Goal: Find specific page/section: Find specific page/section

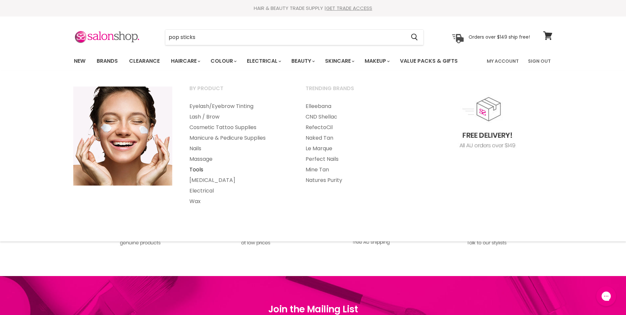
click at [193, 168] on link "Tools" at bounding box center [238, 169] width 115 height 11
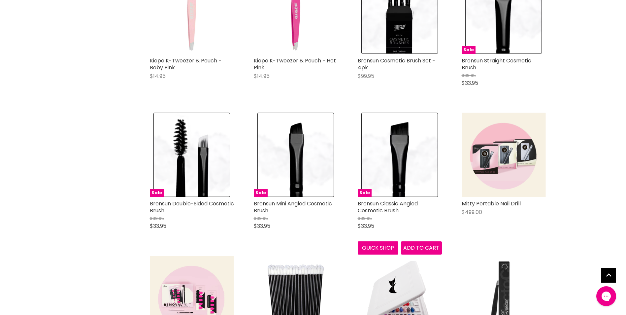
scroll to position [1485, 0]
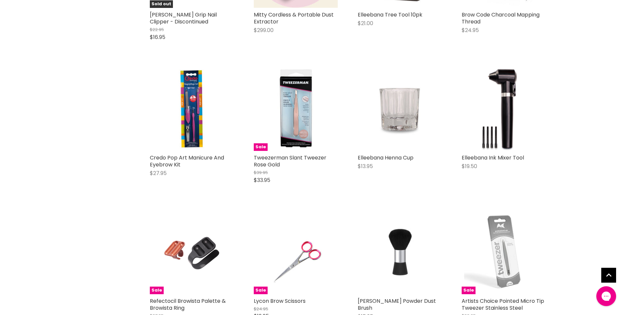
scroll to position [2014, 0]
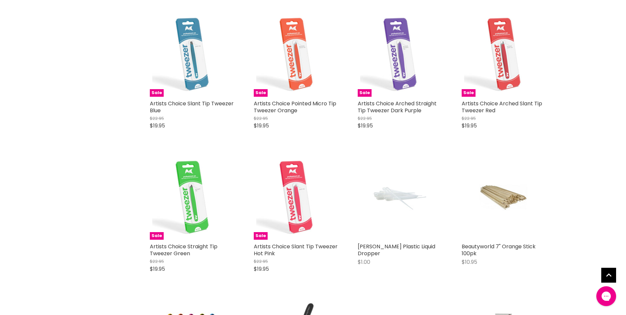
scroll to position [2476, 0]
